Goal: Information Seeking & Learning: Learn about a topic

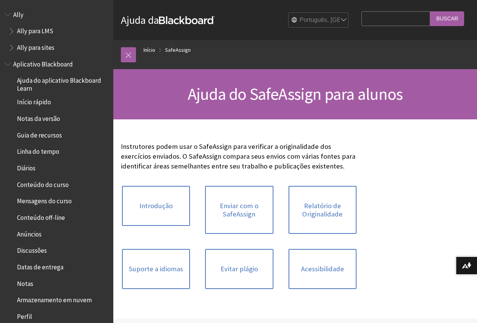
scroll to position [458, 0]
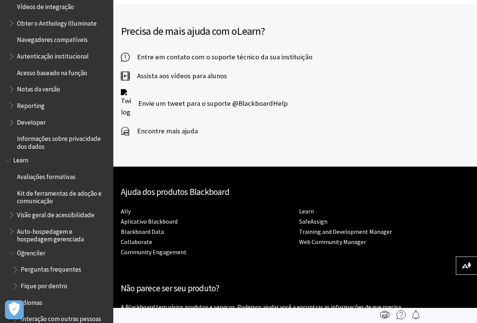
scroll to position [424, 0]
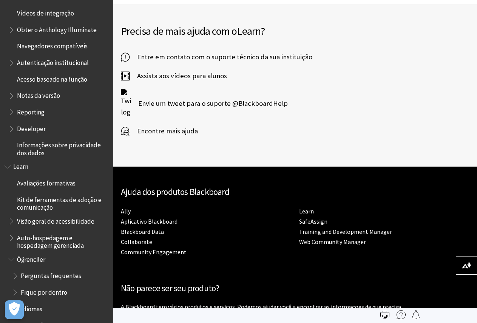
click at [46, 96] on span "Notas da versão" at bounding box center [38, 95] width 43 height 10
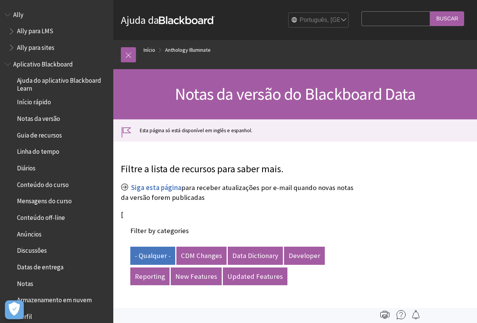
scroll to position [502, 0]
